Goal: Check status

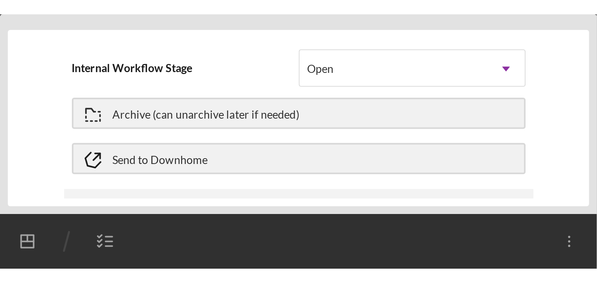
scroll to position [259, 0]
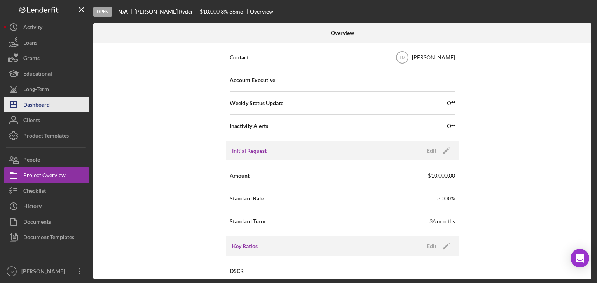
click at [35, 102] on div "Dashboard" at bounding box center [36, 105] width 26 height 17
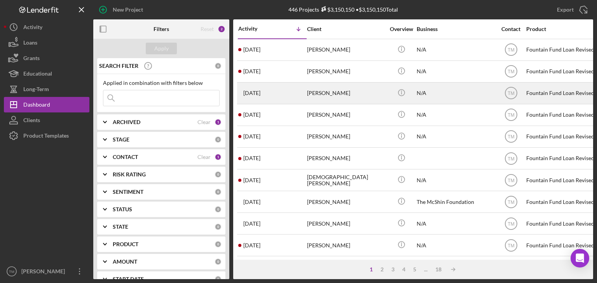
click at [296, 97] on div "[PERSON_NAME]" at bounding box center [346, 93] width 78 height 21
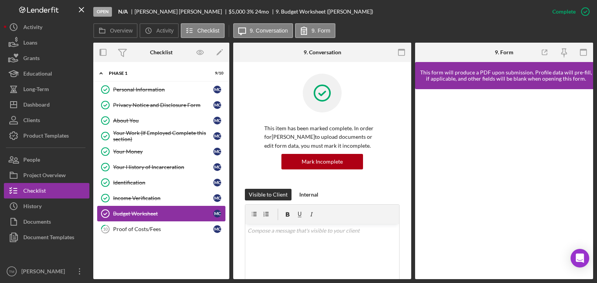
click at [150, 126] on div "Budget Worksheet" at bounding box center [163, 214] width 100 height 6
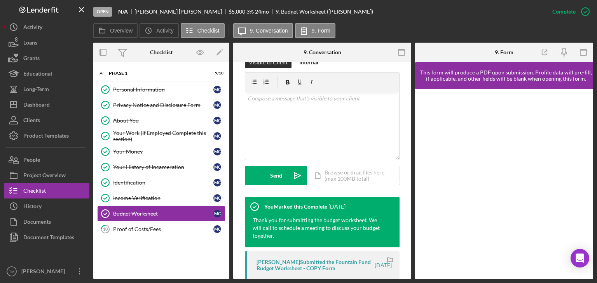
scroll to position [133, 0]
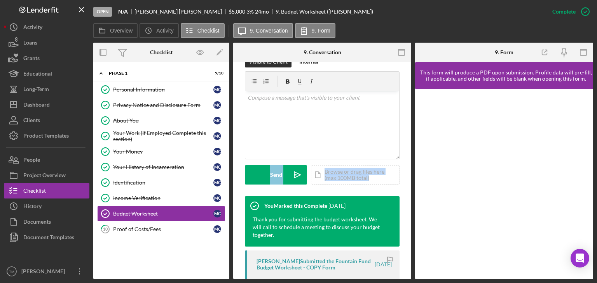
drag, startPoint x: 408, startPoint y: 139, endPoint x: 407, endPoint y: 179, distance: 40.4
click at [296, 126] on div "This item has been marked complete. In order for [PERSON_NAME] to upload docume…" at bounding box center [322, 213] width 178 height 569
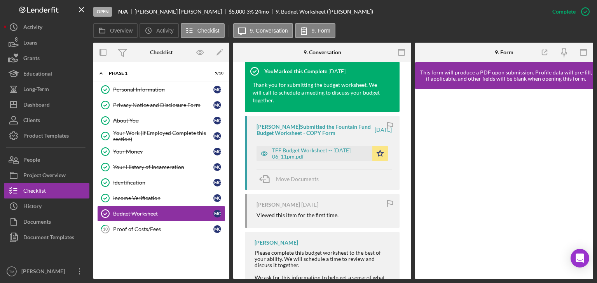
scroll to position [269, 0]
click at [296, 126] on div "TFF Budget Worksheet -- [DATE] 06_11pm.pdf" at bounding box center [320, 153] width 96 height 12
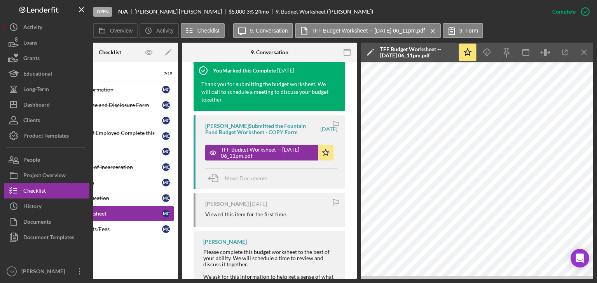
scroll to position [0, 57]
